Goal: Transaction & Acquisition: Subscribe to service/newsletter

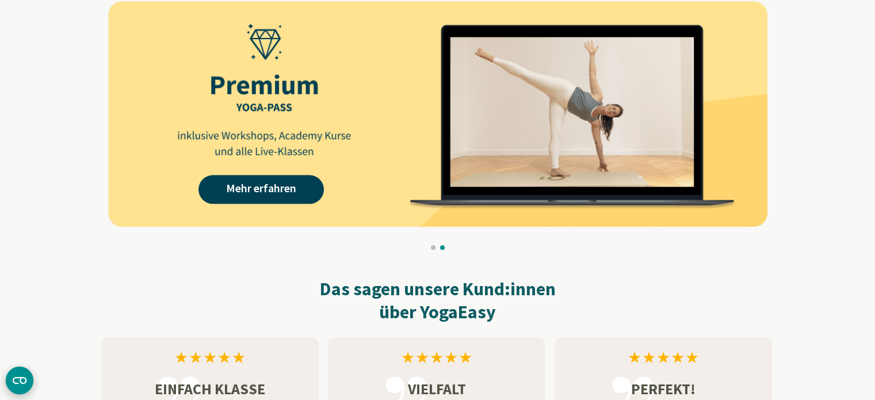
scroll to position [1151, 0]
click at [292, 184] on link "Mehr erfahren" at bounding box center [261, 189] width 125 height 29
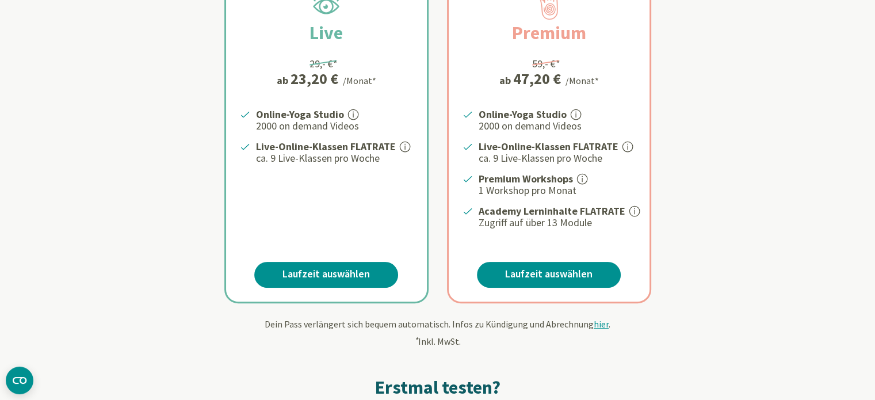
scroll to position [288, 0]
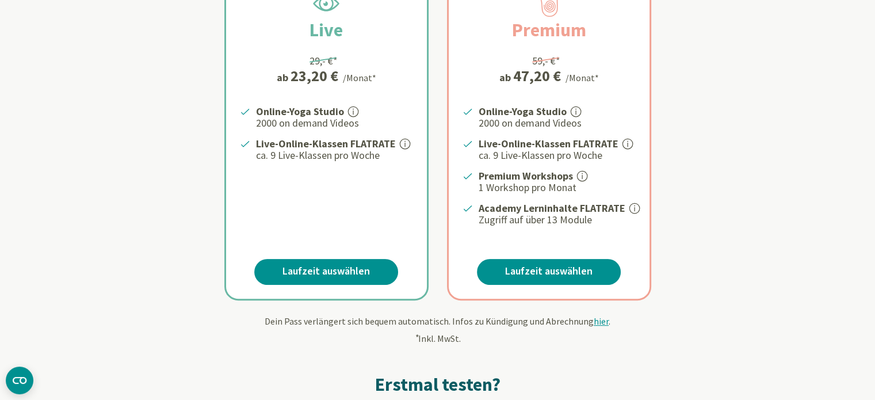
drag, startPoint x: 538, startPoint y: 269, endPoint x: 616, endPoint y: 225, distance: 90.2
click at [615, 250] on div "Der All-In Yogapass Premium 59,- €* ab 47,20 € /Monat* Online-Yoga Studio 2000 …" at bounding box center [549, 129] width 201 height 340
click at [635, 205] on icon at bounding box center [635, 208] width 10 height 10
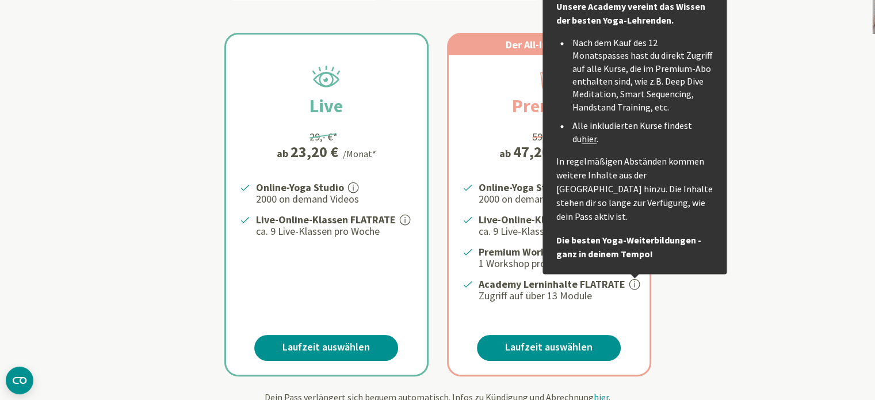
scroll to position [230, 0]
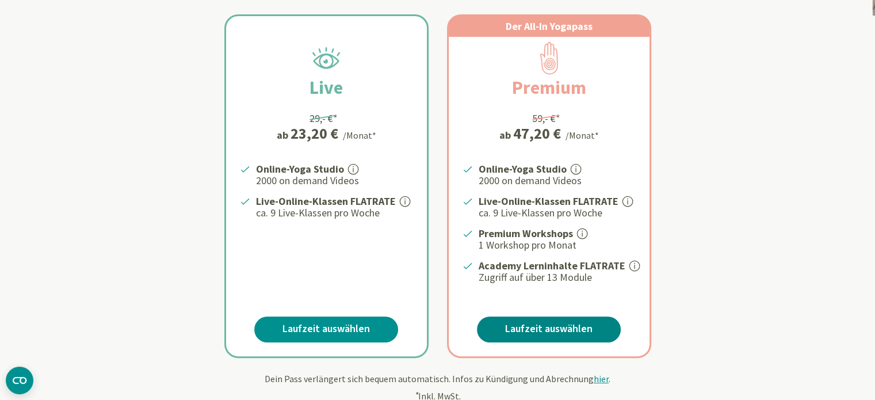
click at [575, 317] on link "Laufzeit auswählen" at bounding box center [549, 330] width 144 height 26
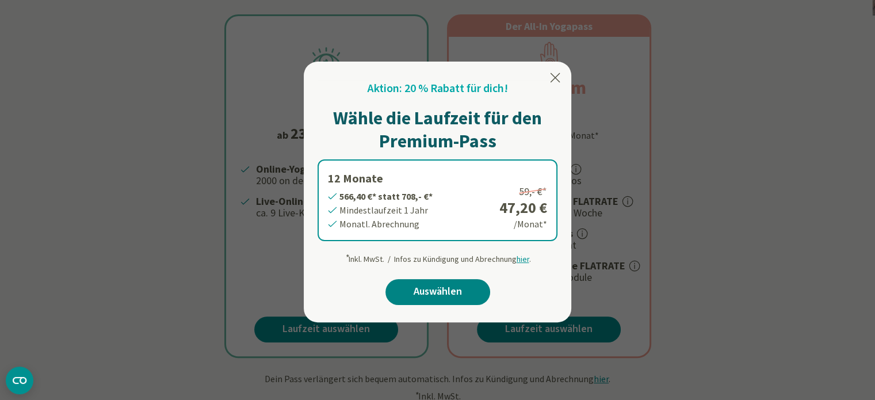
click at [443, 289] on link "Auswählen" at bounding box center [438, 292] width 105 height 26
